Goal: Information Seeking & Learning: Learn about a topic

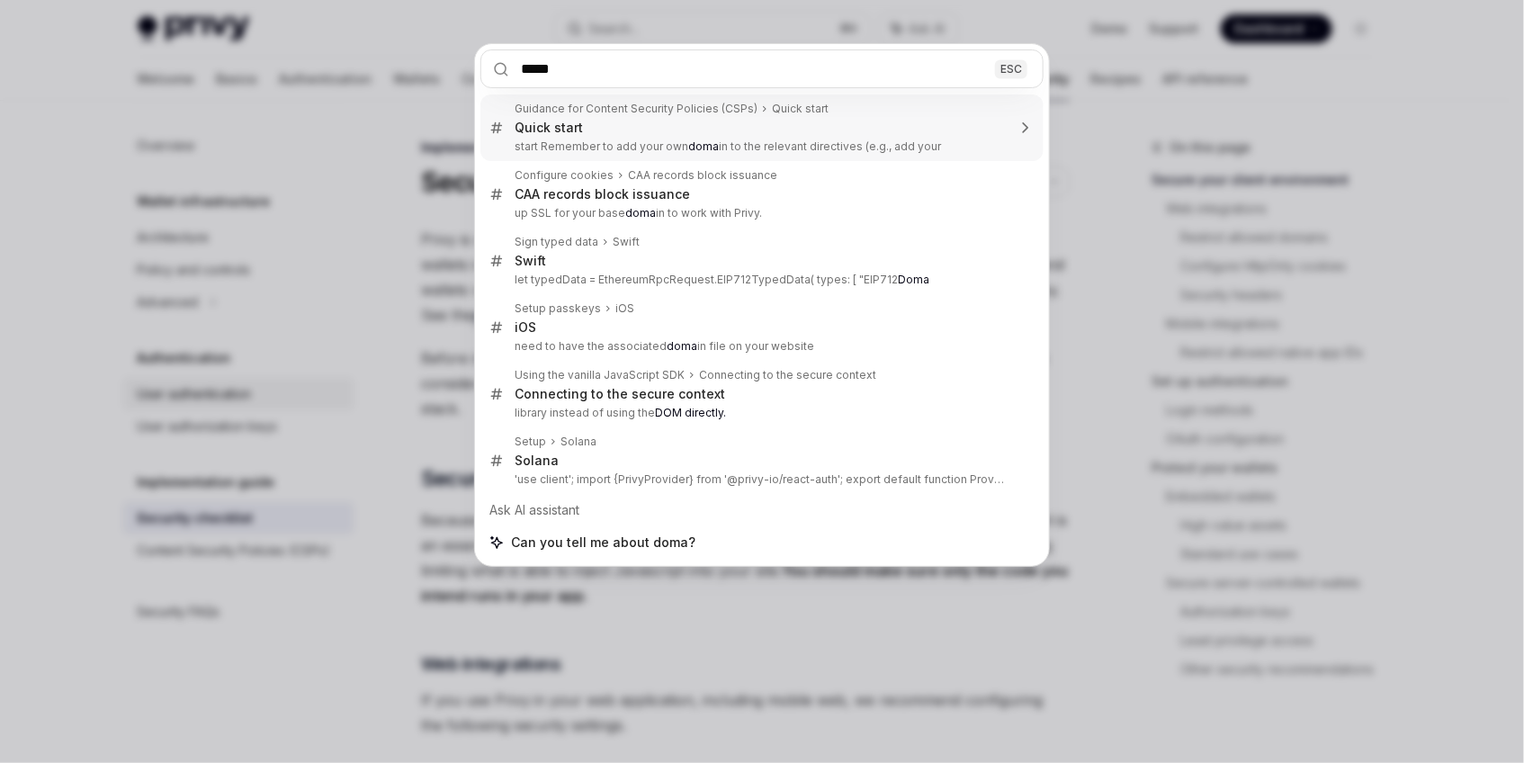
type input "******"
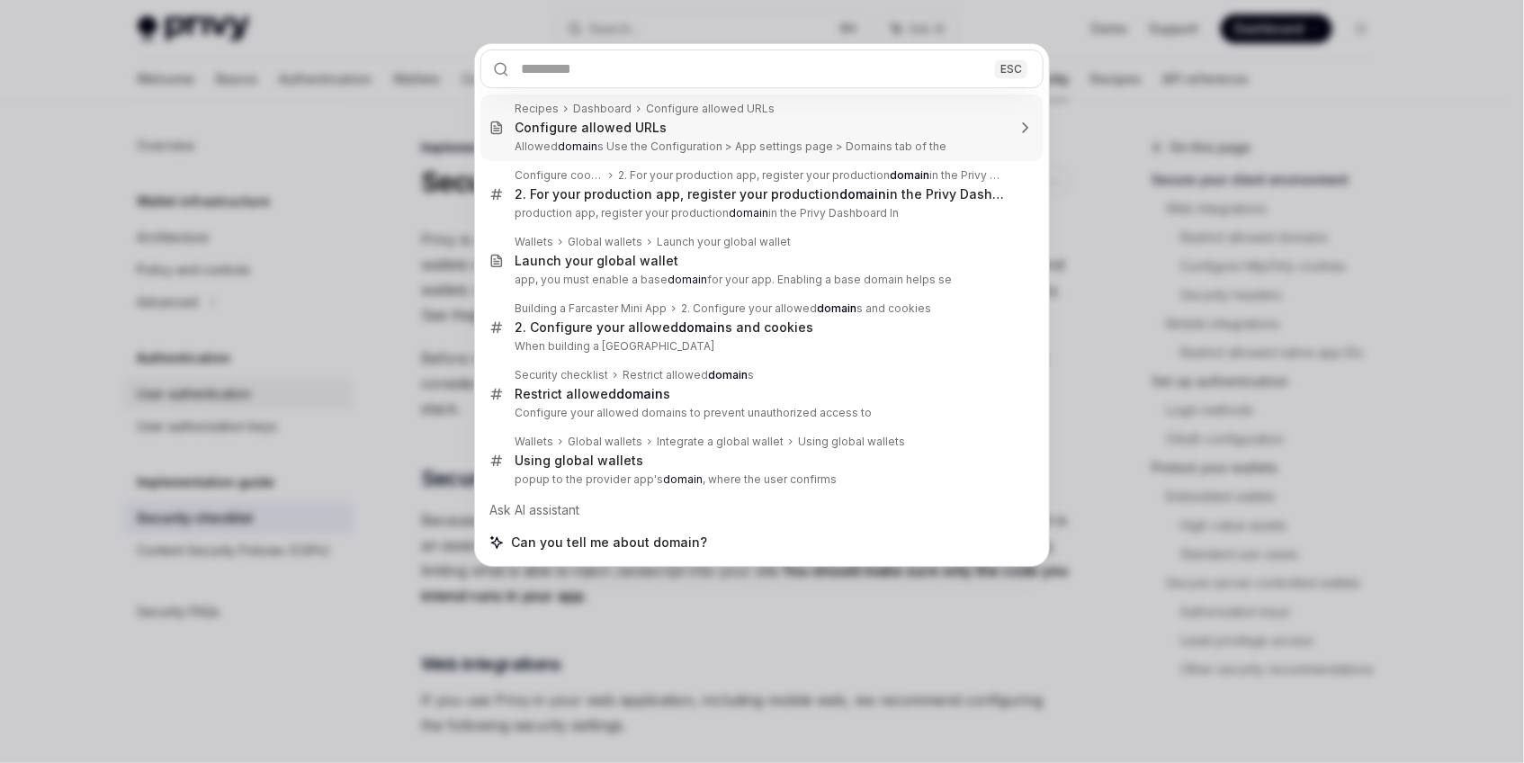
type textarea "*"
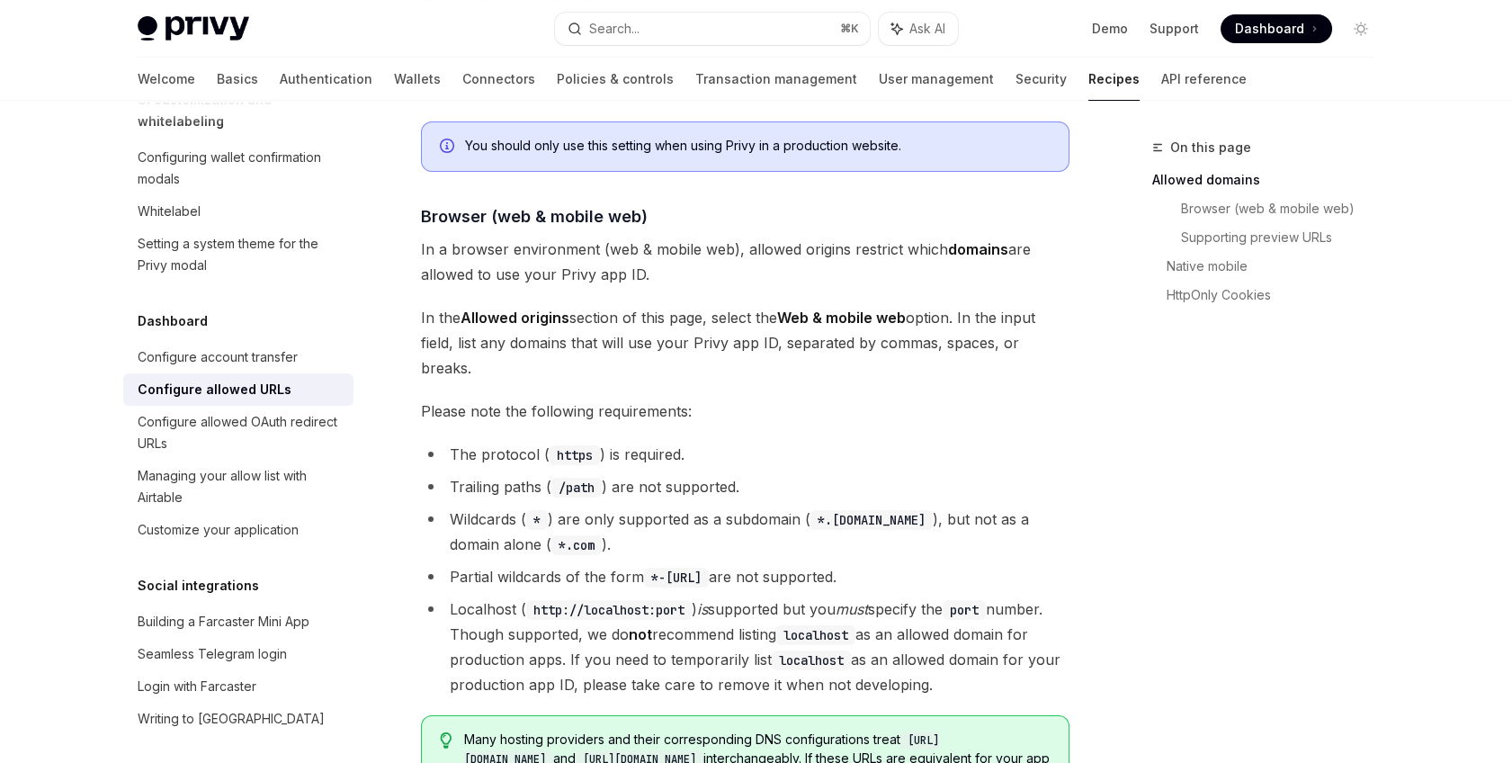
scroll to position [253, 0]
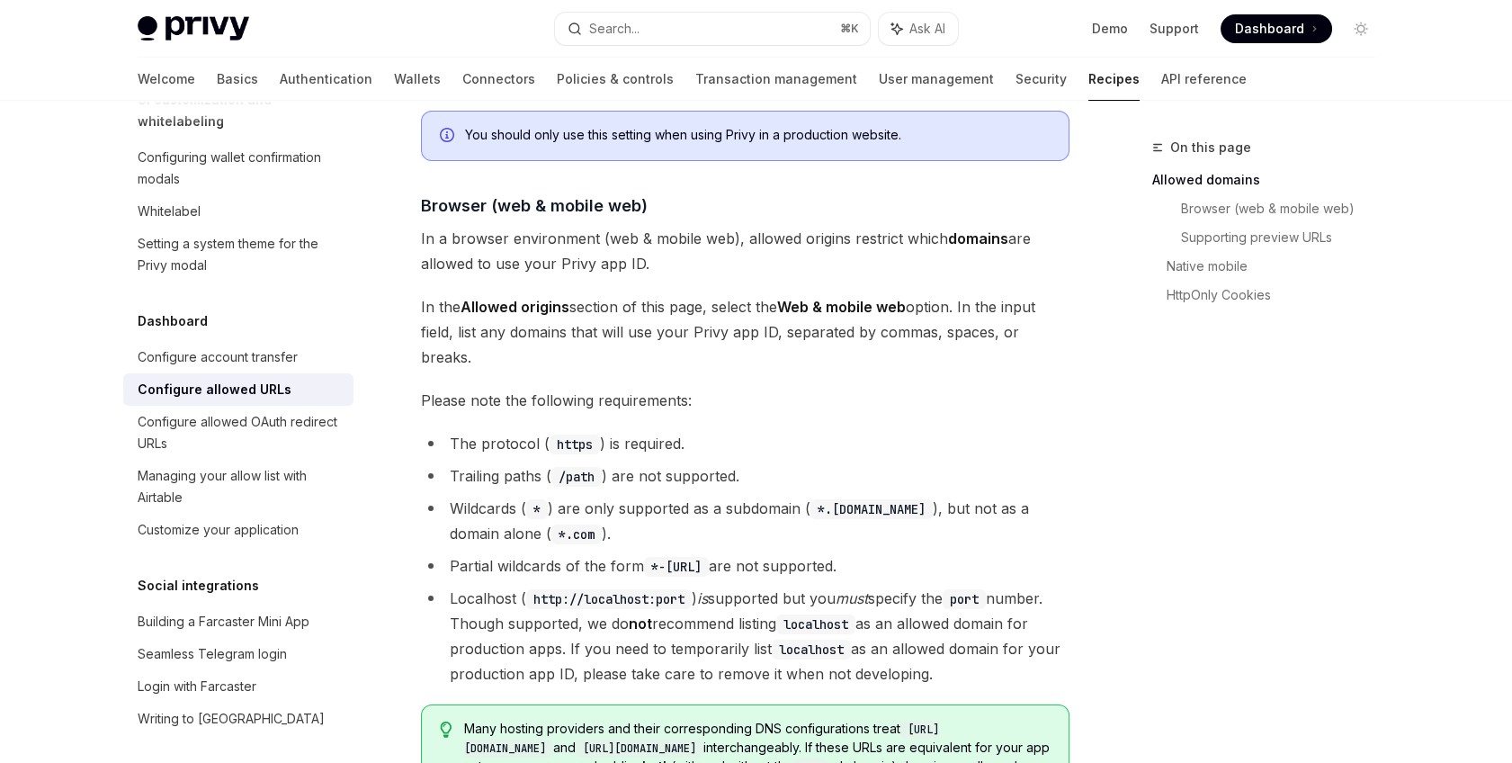
click at [1158, 474] on div "On this page Allowed domains Browser (web & mobile web) Supporting preview URLs…" at bounding box center [1254, 450] width 274 height 626
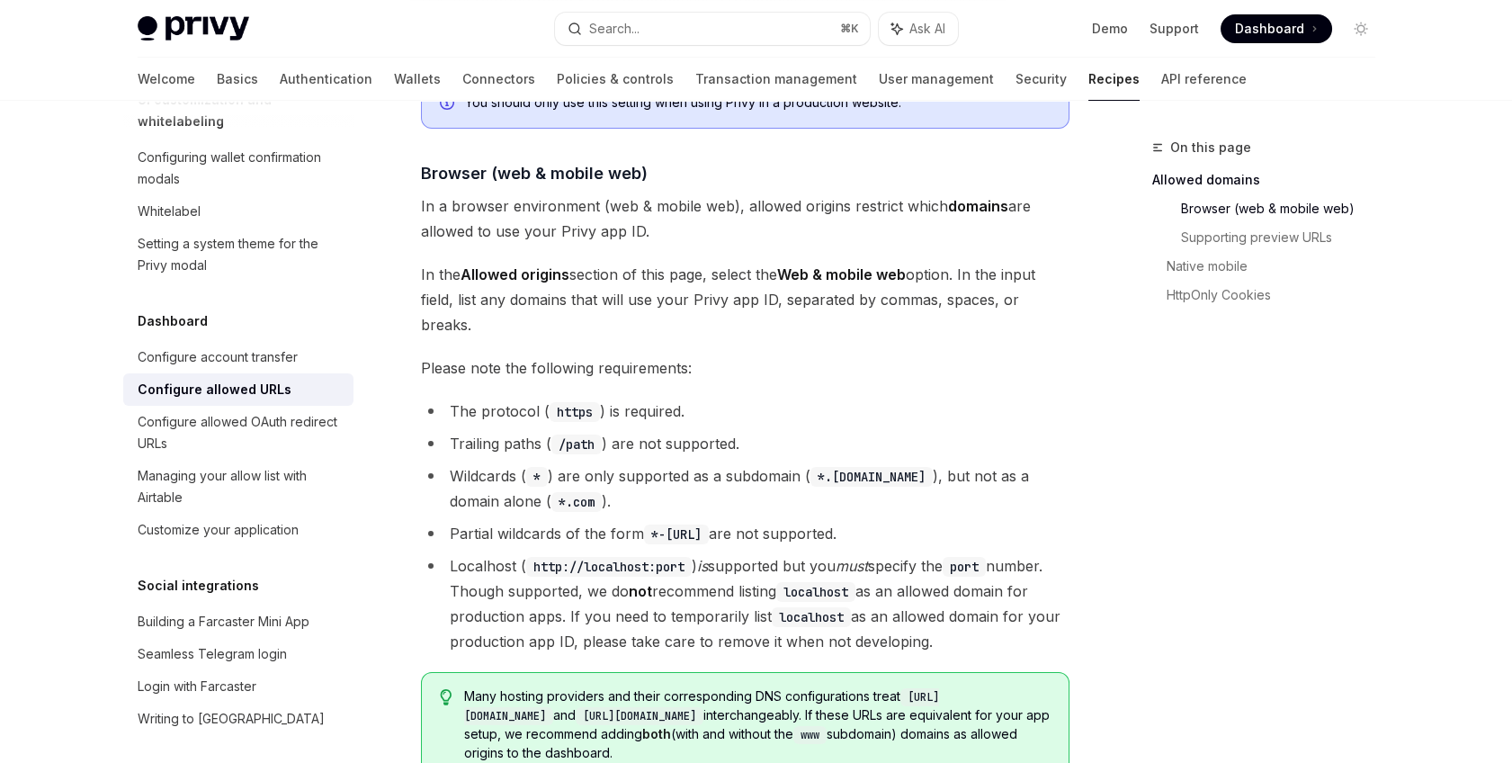
scroll to position [296, 0]
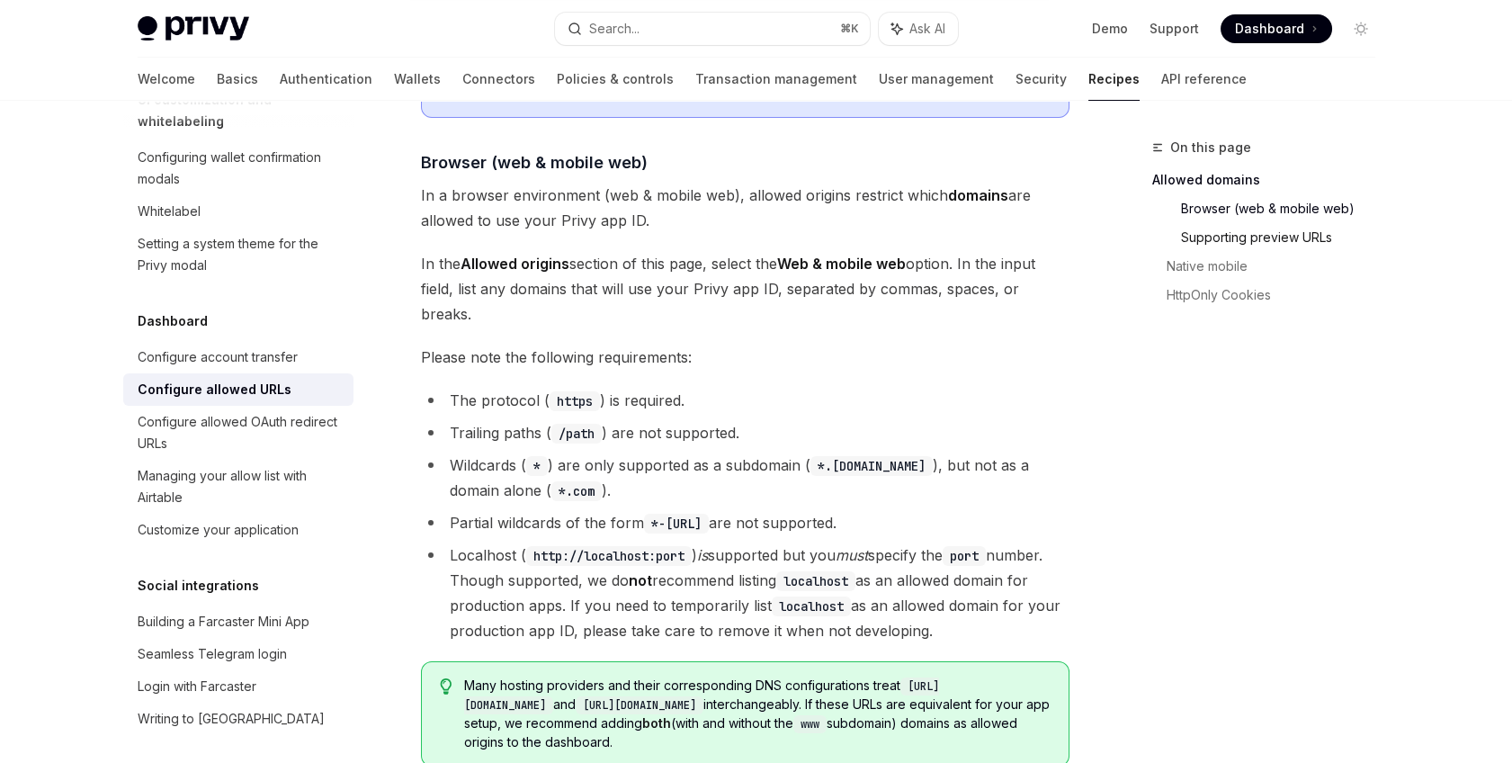
click at [1216, 233] on link "Supporting preview URLs" at bounding box center [1285, 237] width 209 height 29
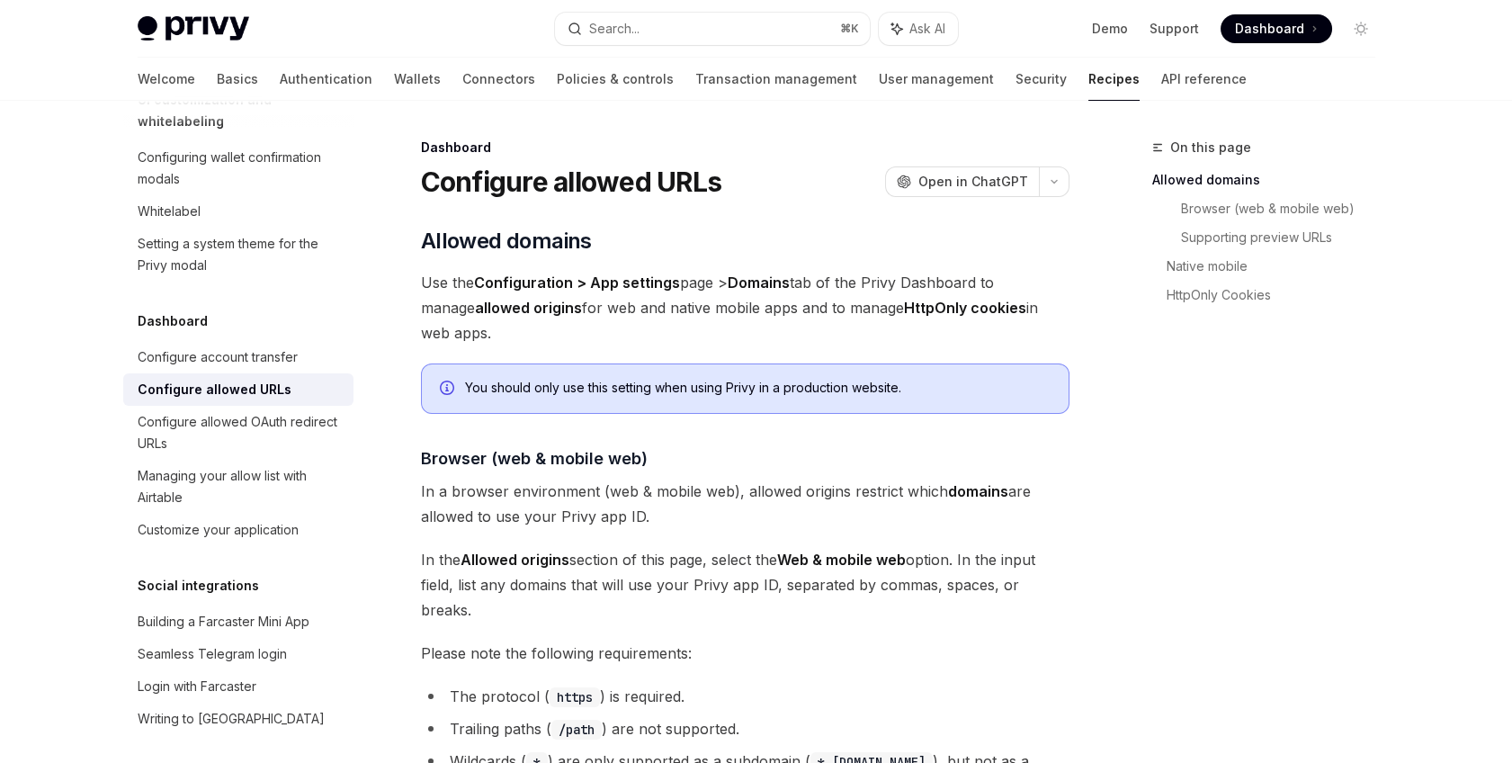
click at [1172, 459] on div "On this page Allowed domains Browser (web & mobile web) Supporting preview URLs…" at bounding box center [1254, 450] width 274 height 626
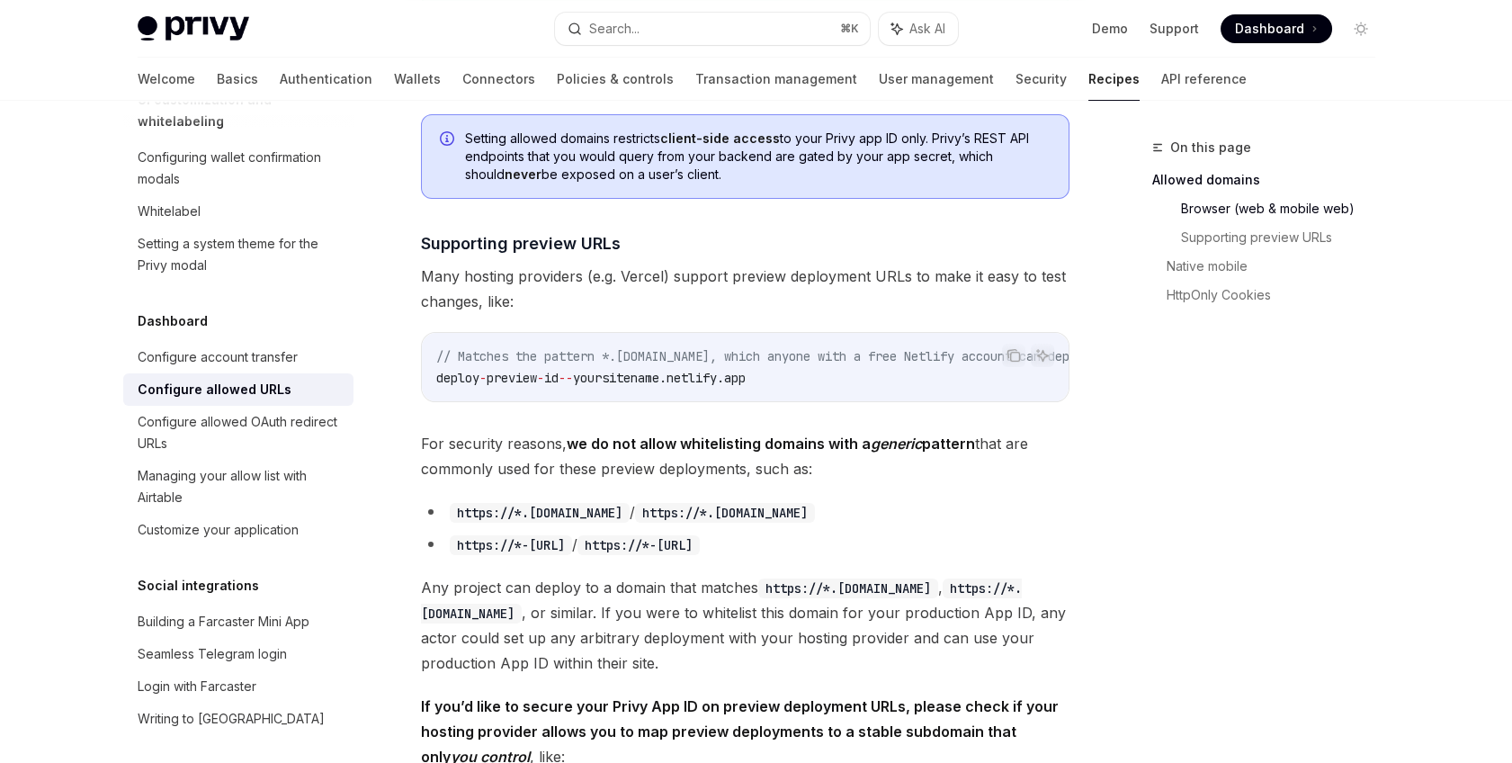
scroll to position [873, 0]
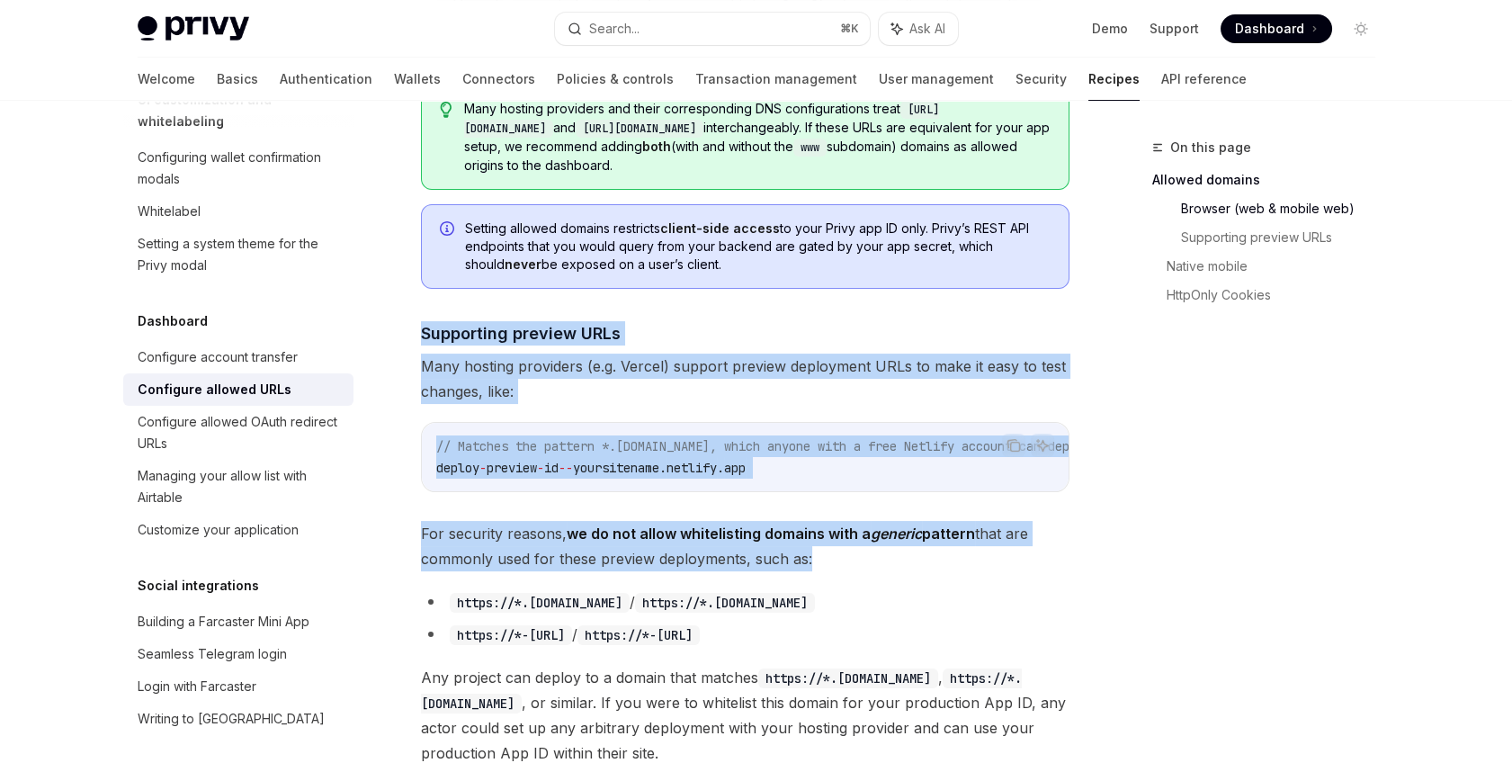
drag, startPoint x: 487, startPoint y: 249, endPoint x: 884, endPoint y: 581, distance: 517.4
click at [883, 579] on div "​ Allowed domains Use the Configuration > App settings page > Domains tab of th…" at bounding box center [745, 447] width 649 height 2187
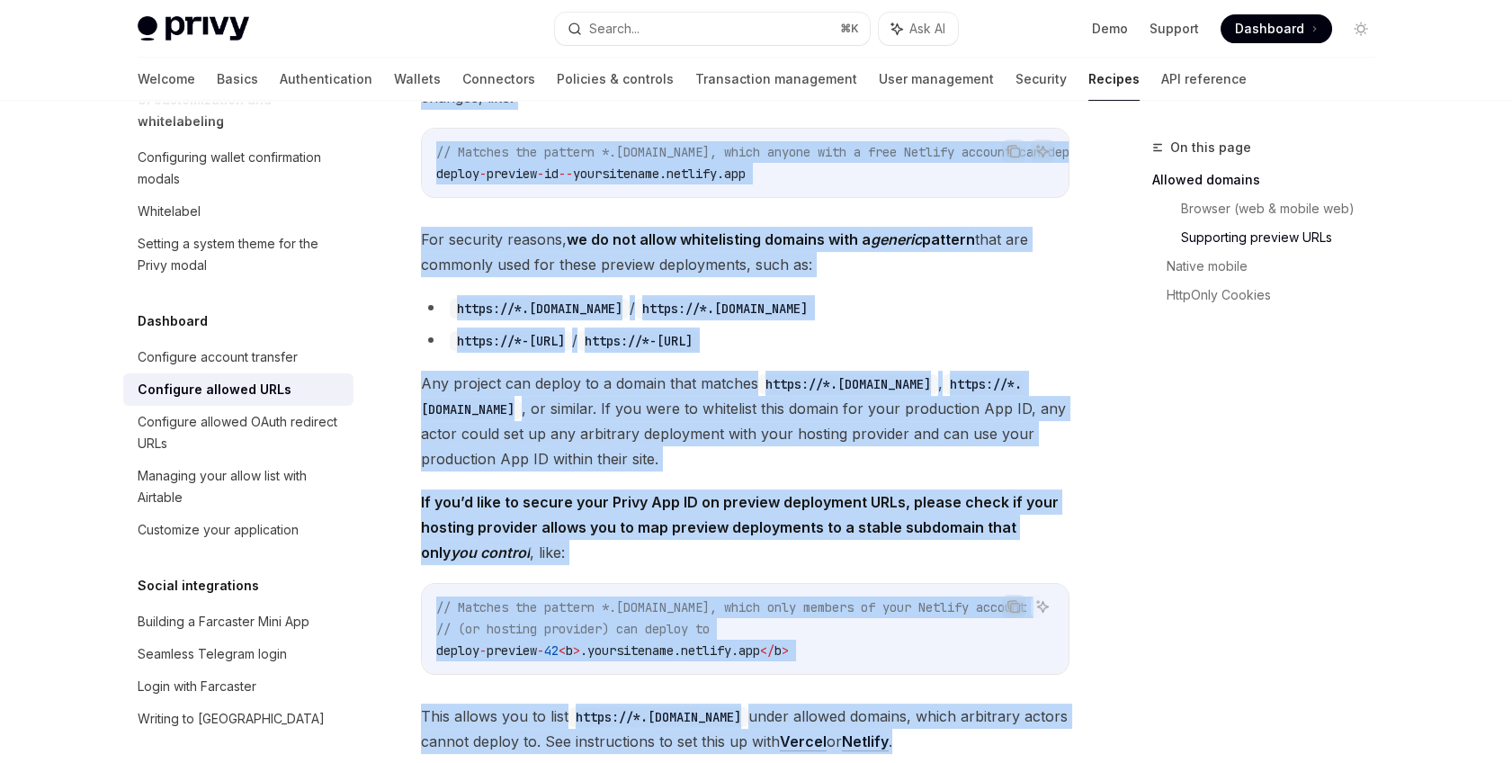
click at [1017, 705] on span "This allows you to list https://*.[DOMAIN_NAME] under allowed domains, which ar…" at bounding box center [745, 729] width 649 height 50
copy div "Loremipsum dolorsi AMEt Cons adipisc elitseddo (e.t. Incidi) utlabor etdolor ma…"
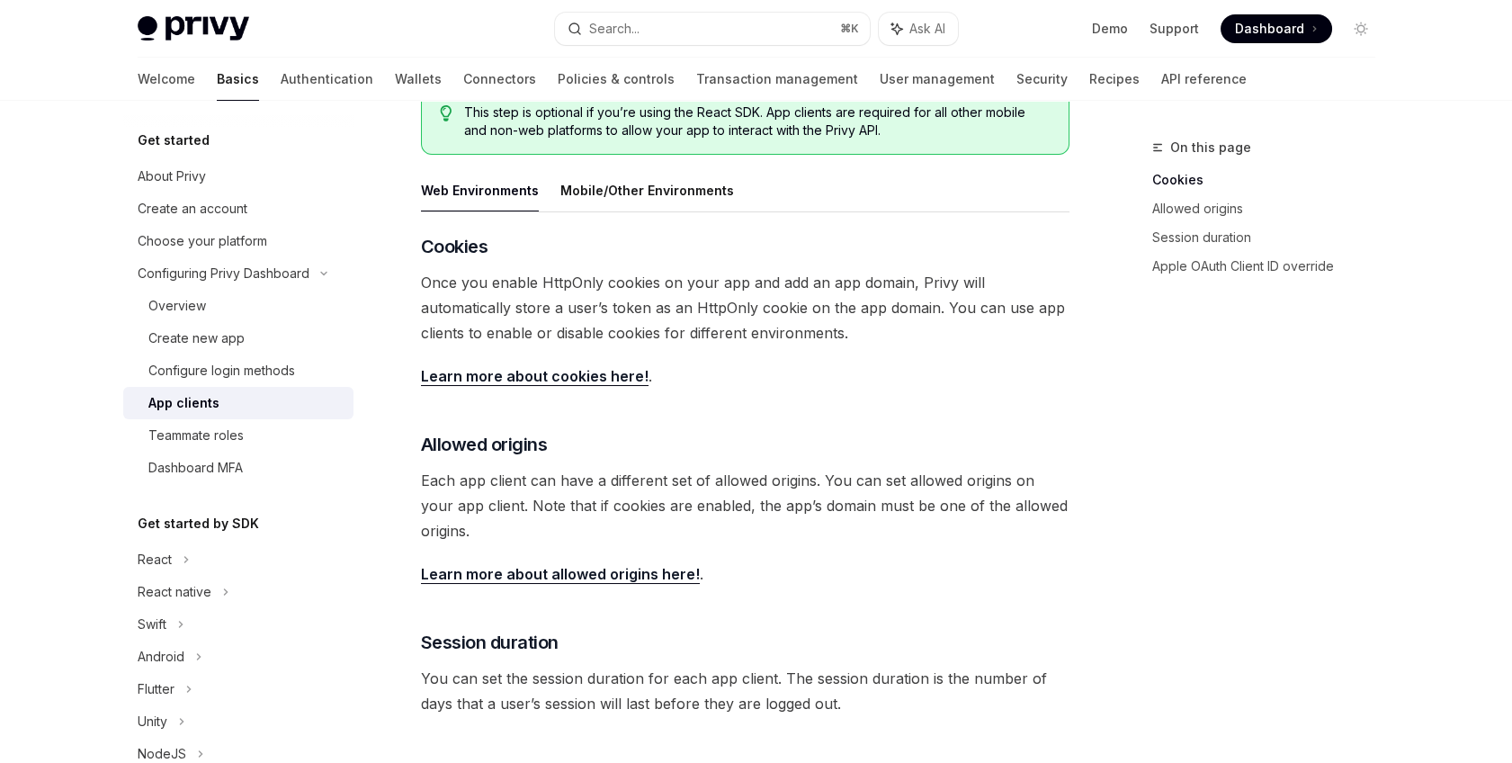
scroll to position [379, 0]
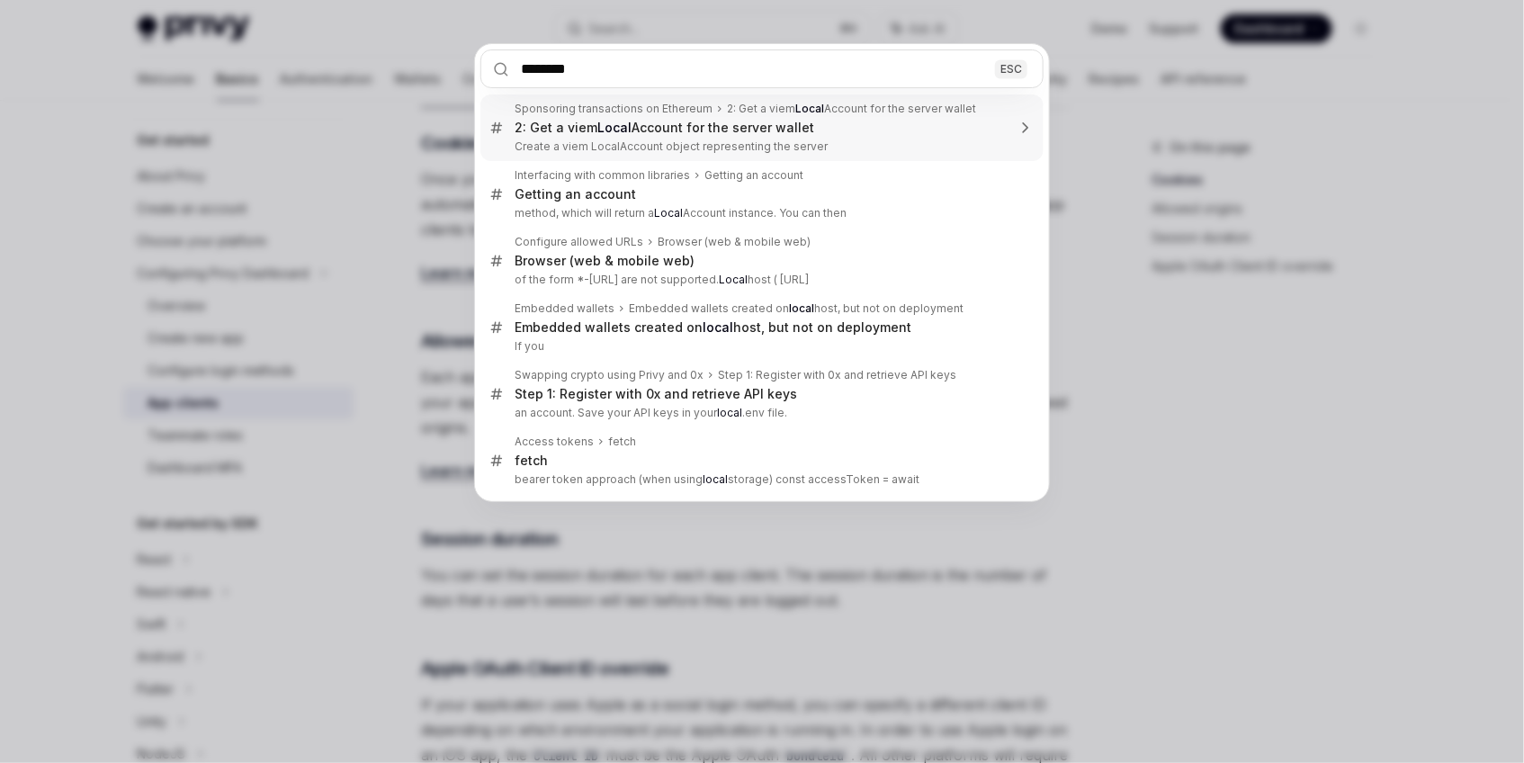
type input "*********"
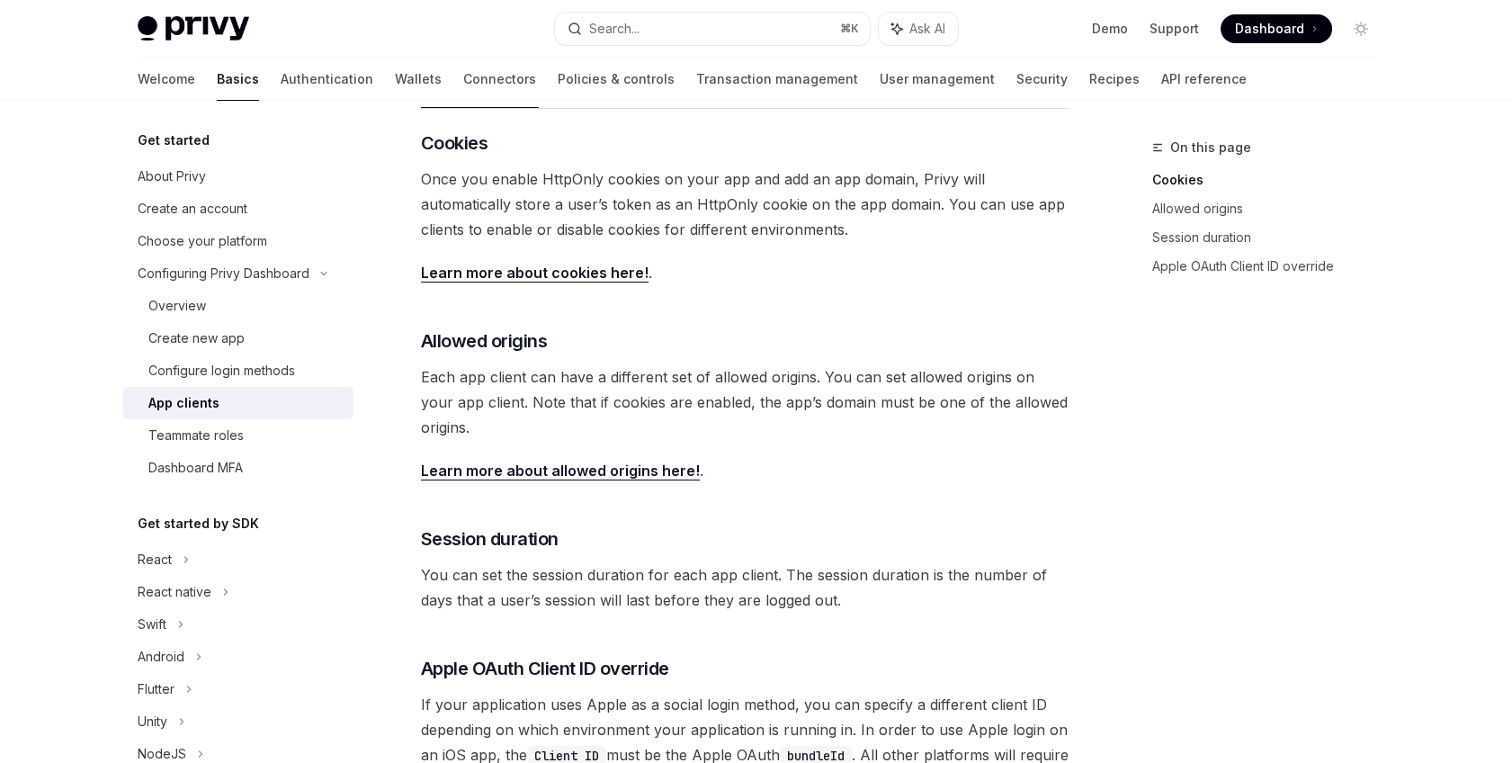
scroll to position [675, 0]
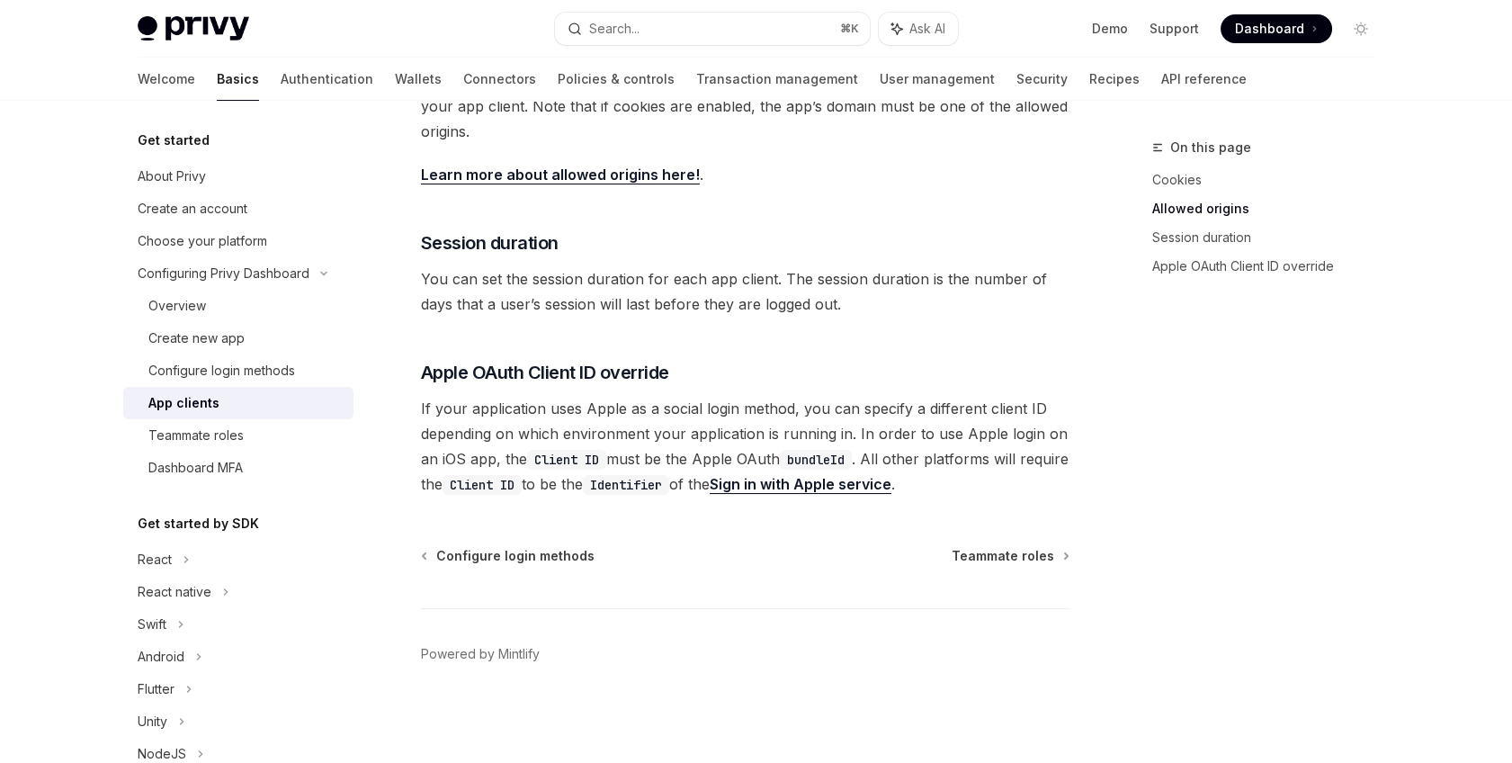
click at [1097, 463] on div "On this page Cookies Allowed origins Session duration Apple OAuth Client ID ove…" at bounding box center [756, 95] width 1267 height 1338
